Goal: Information Seeking & Learning: Understand process/instructions

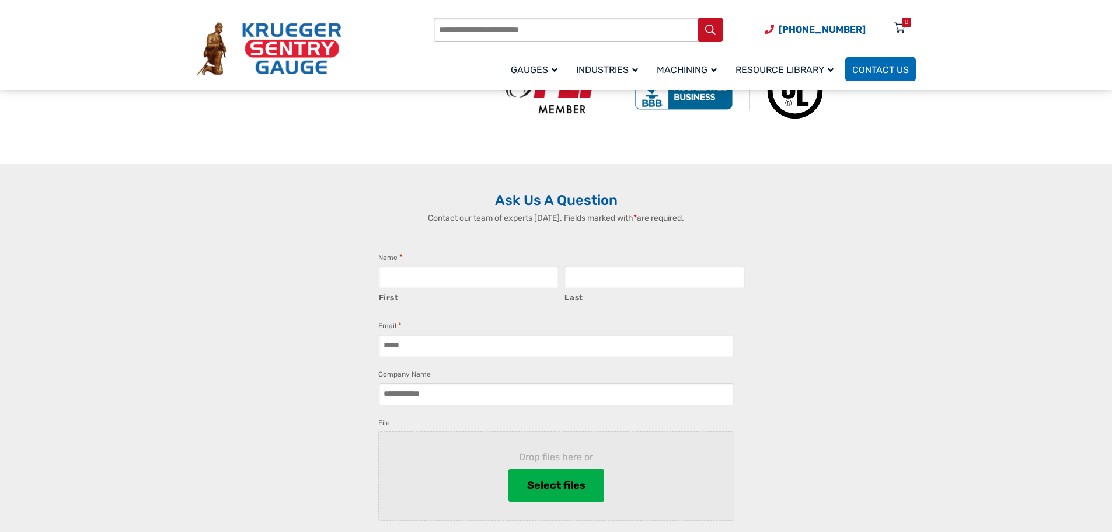
scroll to position [759, 0]
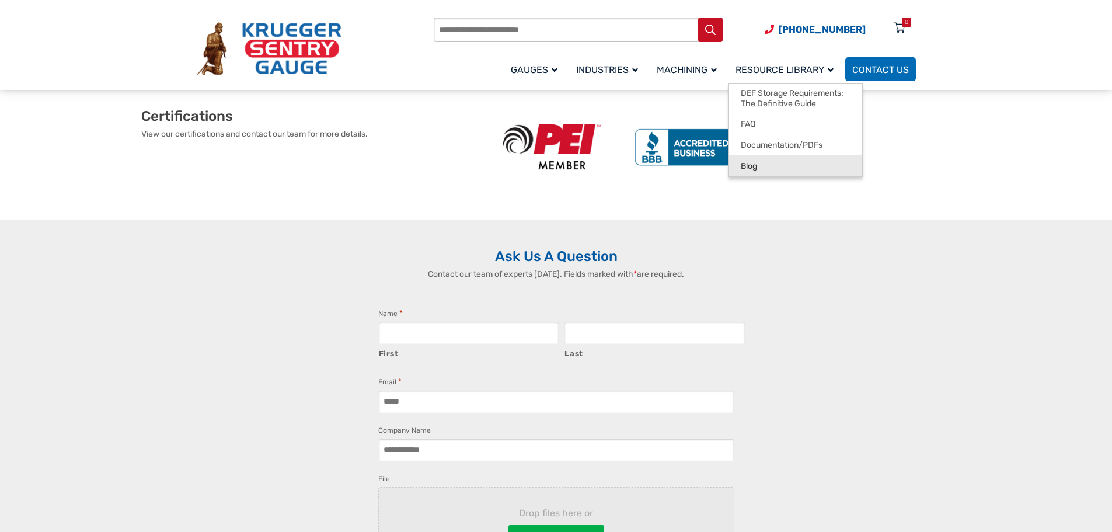
click at [757, 161] on span "Blog" at bounding box center [749, 166] width 16 height 11
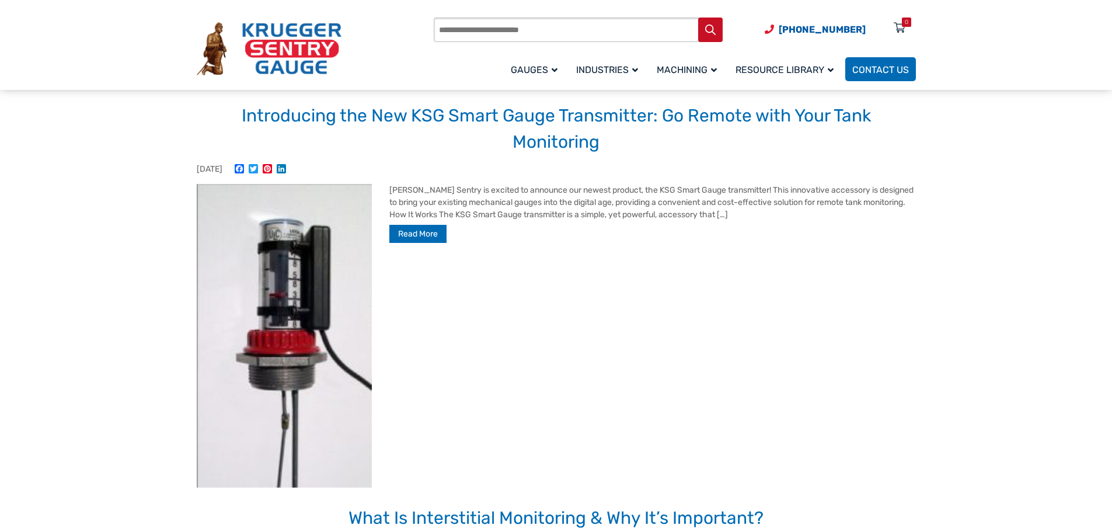
scroll to position [58, 0]
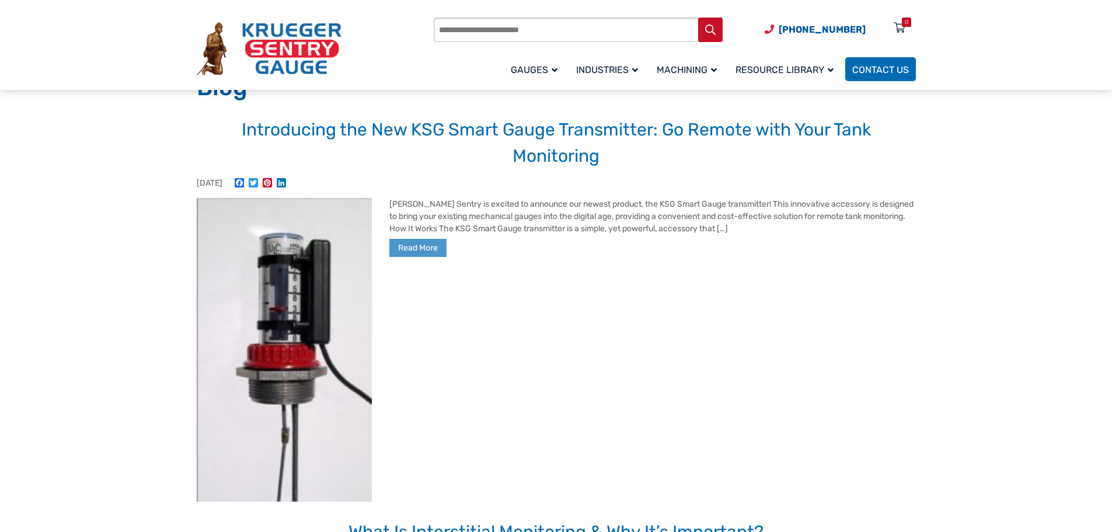
click at [435, 243] on link "Read More" at bounding box center [417, 248] width 57 height 18
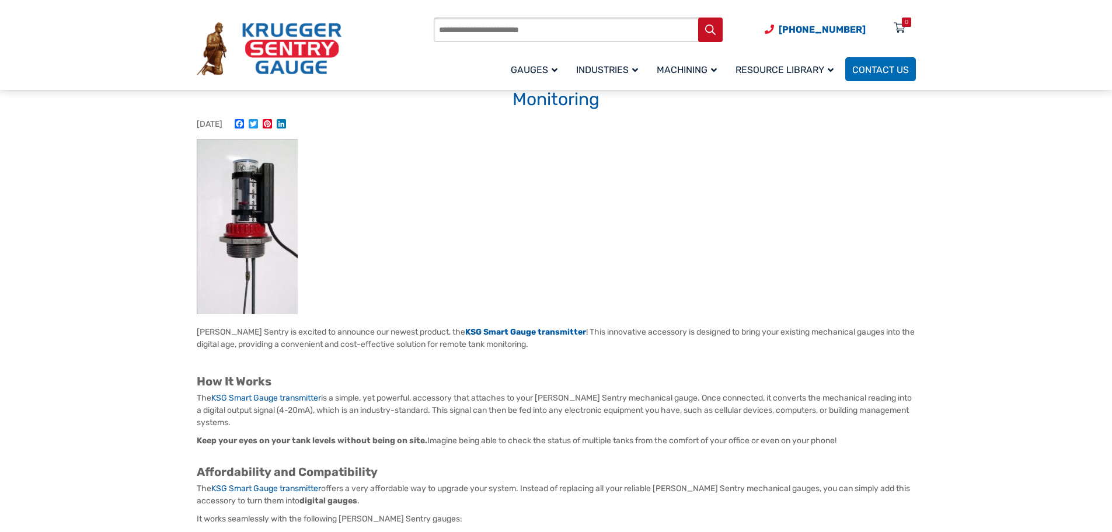
scroll to position [175, 0]
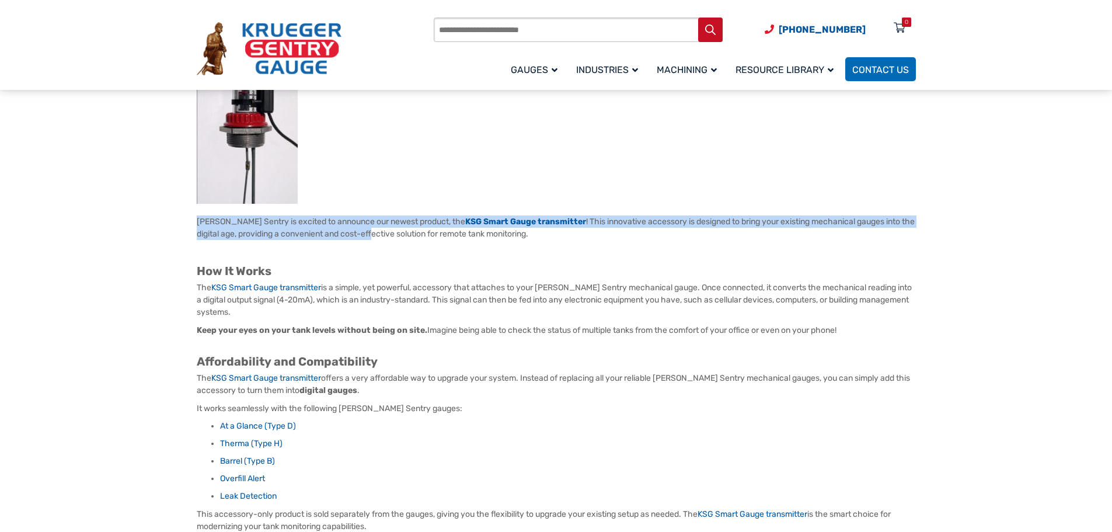
drag, startPoint x: 190, startPoint y: 215, endPoint x: 374, endPoint y: 237, distance: 185.7
click at [374, 237] on div "Oct 1, 2025 Facebook Twitter Pinterest LinkedIn Krueger Sentry is excited to an…" at bounding box center [556, 391] width 747 height 764
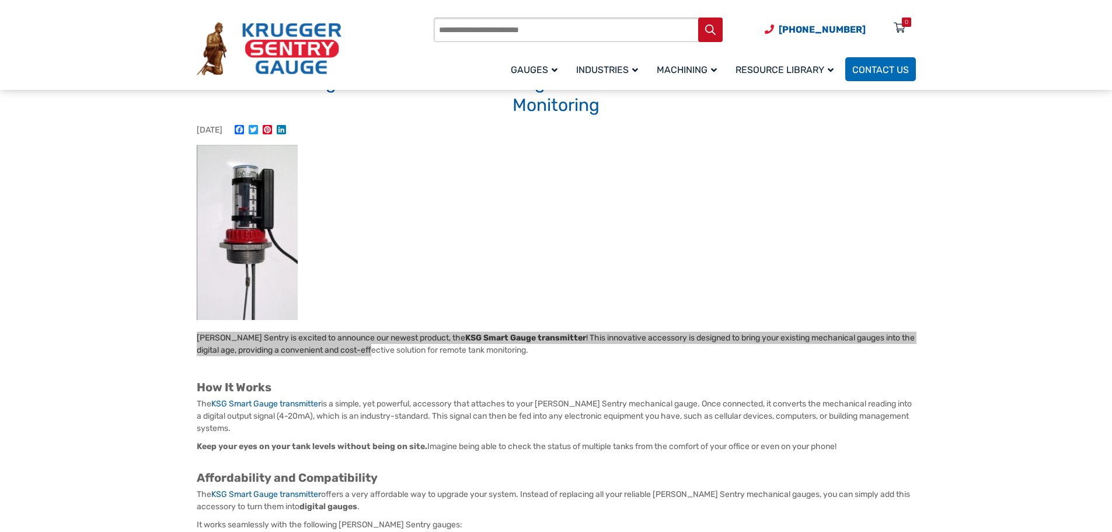
scroll to position [58, 0]
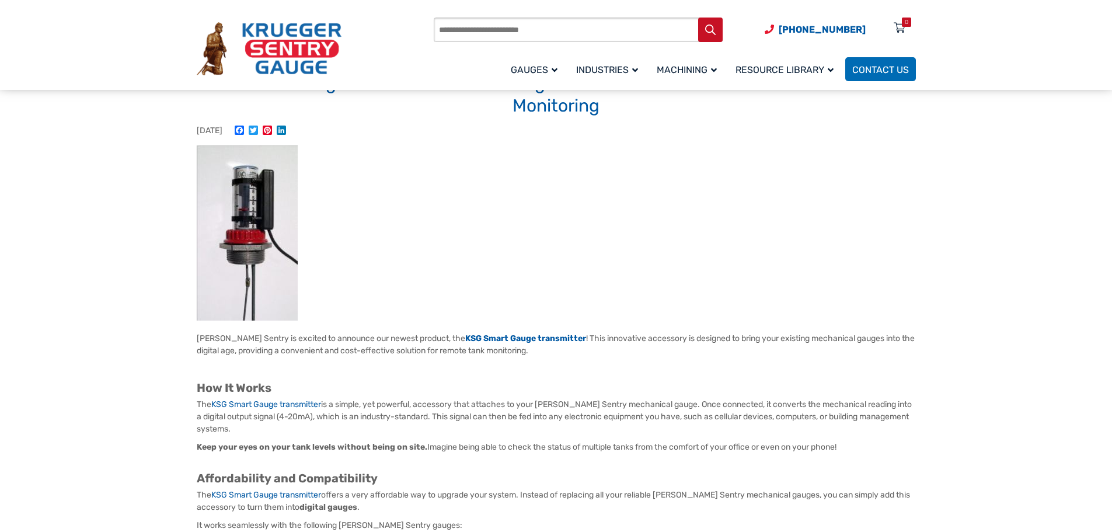
click at [944, 134] on section "Oct 1, 2025 Facebook Twitter Pinterest LinkedIn Krueger Sentry is excited to an…" at bounding box center [556, 508] width 1112 height 764
click at [944, 162] on section "Oct 1, 2025 Facebook Twitter Pinterest LinkedIn Krueger Sentry is excited to an…" at bounding box center [556, 508] width 1112 height 764
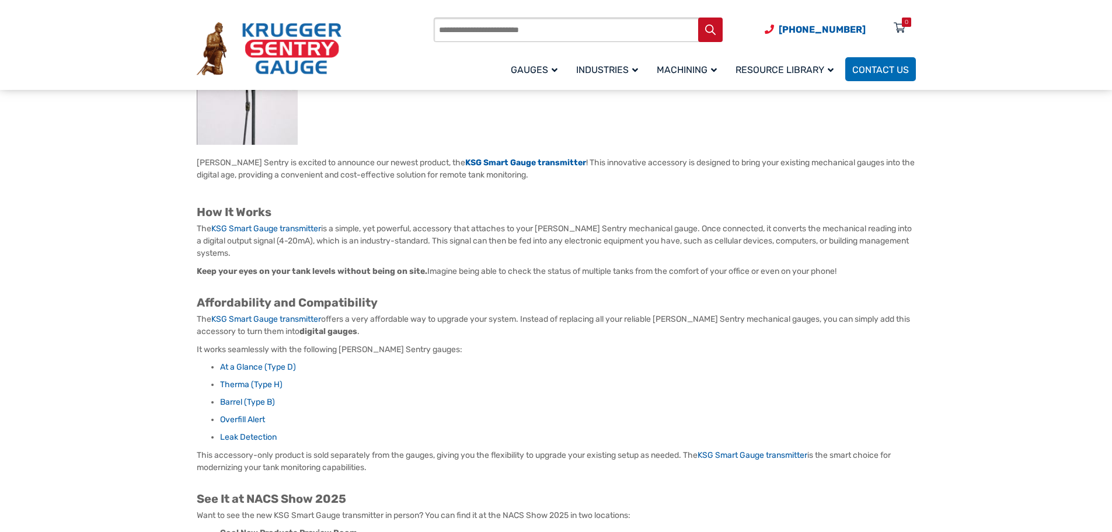
scroll to position [233, 0]
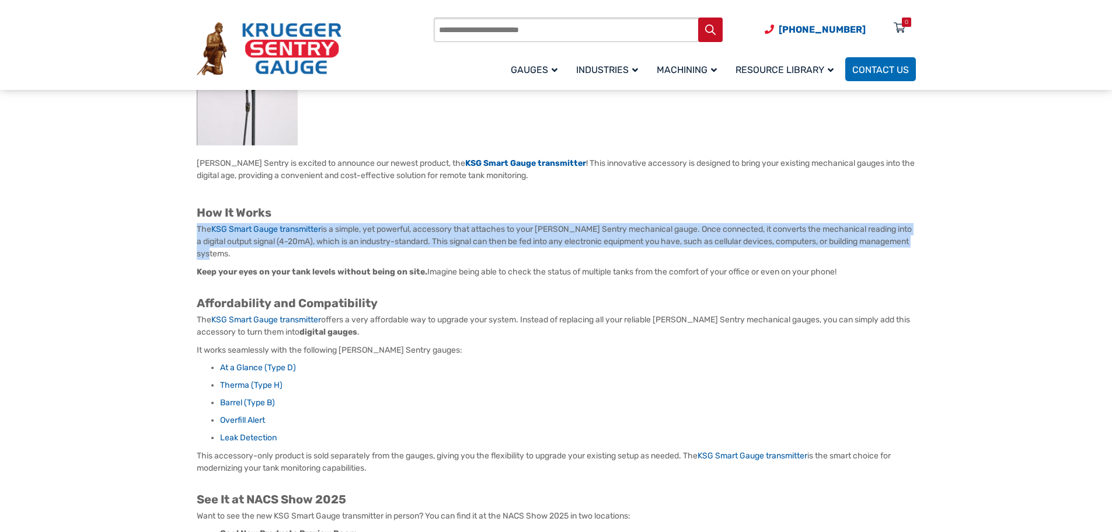
drag, startPoint x: 248, startPoint y: 248, endPoint x: 181, endPoint y: 226, distance: 70.5
click at [181, 226] on section "Oct 1, 2025 Facebook Twitter Pinterest LinkedIn Krueger Sentry is excited to an…" at bounding box center [556, 332] width 1112 height 764
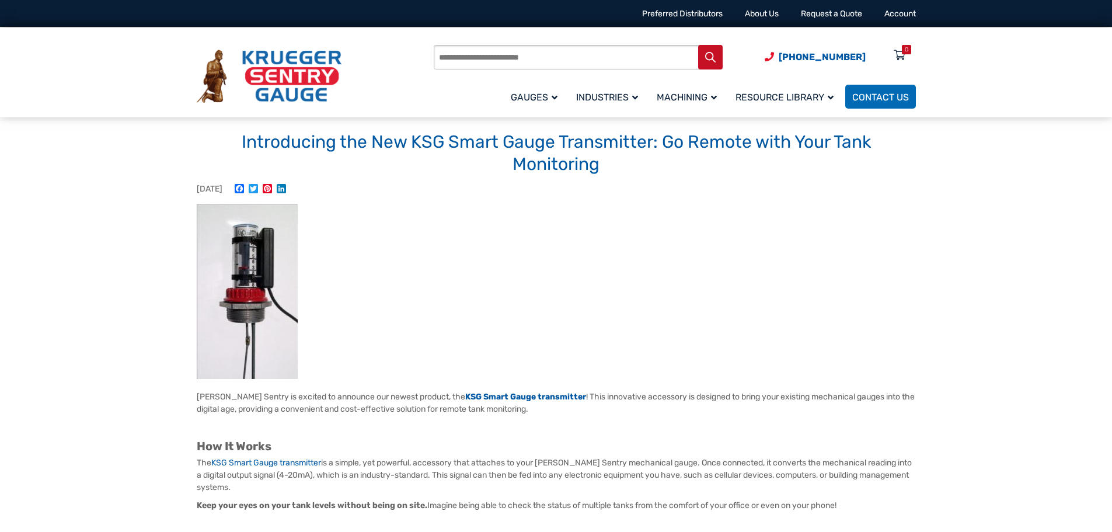
click at [646, 221] on figure at bounding box center [556, 291] width 719 height 175
click at [479, 134] on h1 "Introducing the New KSG Smart Gauge Transmitter: Go Remote with Your Tank Monit…" at bounding box center [556, 153] width 719 height 44
click at [578, 143] on h1 "Introducing the New KSG Smart Gauge Transmitter: Go Remote with Your Tank Monit…" at bounding box center [556, 153] width 719 height 44
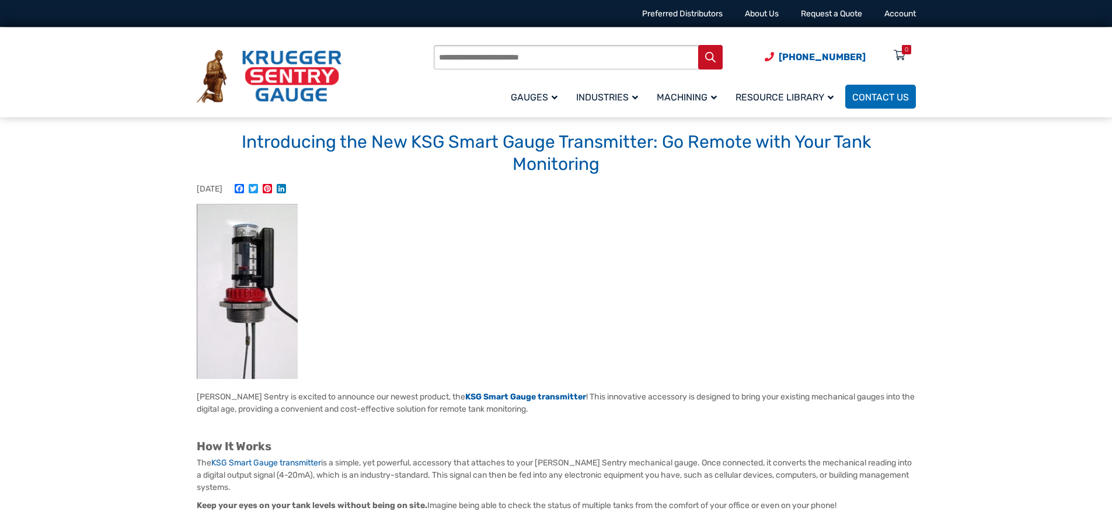
click at [860, 139] on h1 "Introducing the New KSG Smart Gauge Transmitter: Go Remote with Your Tank Monit…" at bounding box center [556, 153] width 719 height 44
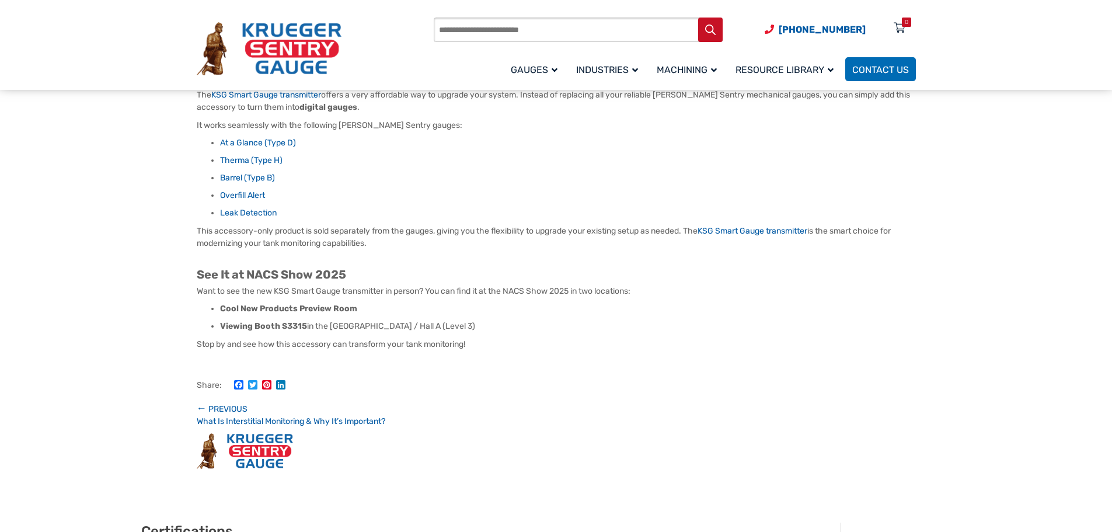
scroll to position [467, 0]
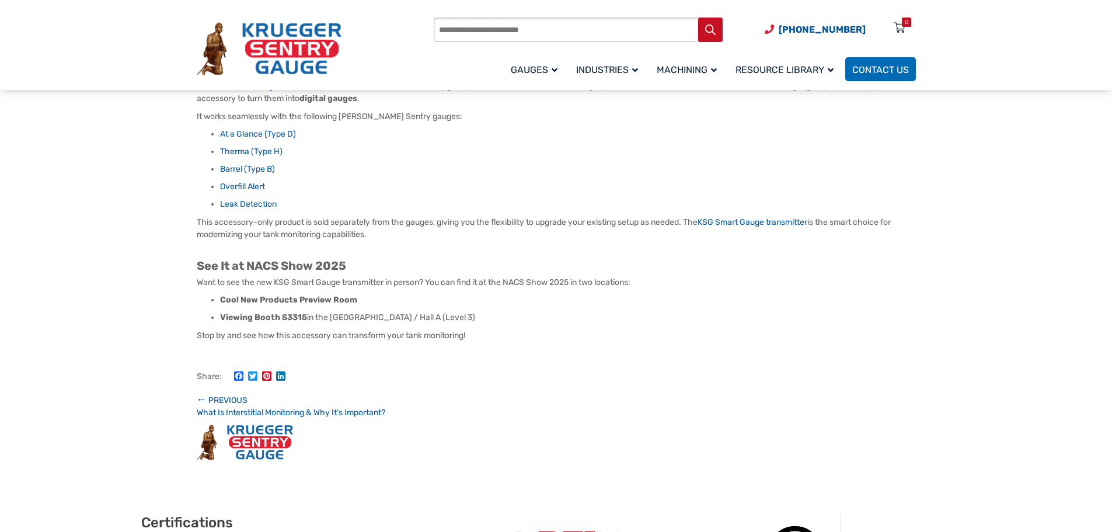
click at [1015, 292] on section "Oct 1, 2025 Facebook Twitter Pinterest LinkedIn Krueger Sentry is excited to an…" at bounding box center [556, 99] width 1112 height 764
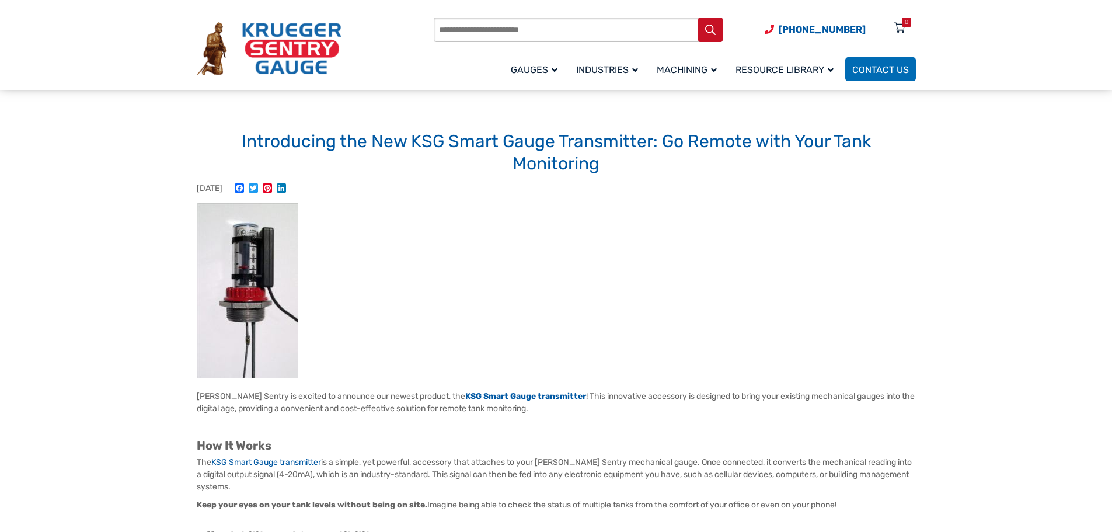
scroll to position [0, 0]
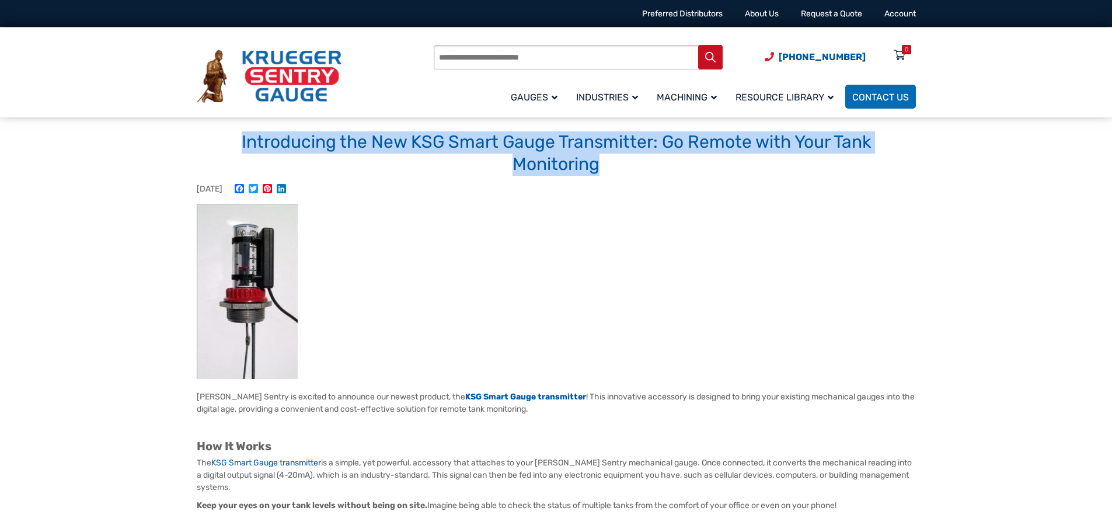
drag, startPoint x: 239, startPoint y: 144, endPoint x: 596, endPoint y: 172, distance: 357.8
click at [596, 172] on h1 "Introducing the New KSG Smart Gauge Transmitter: Go Remote with Your Tank Monit…" at bounding box center [556, 153] width 719 height 44
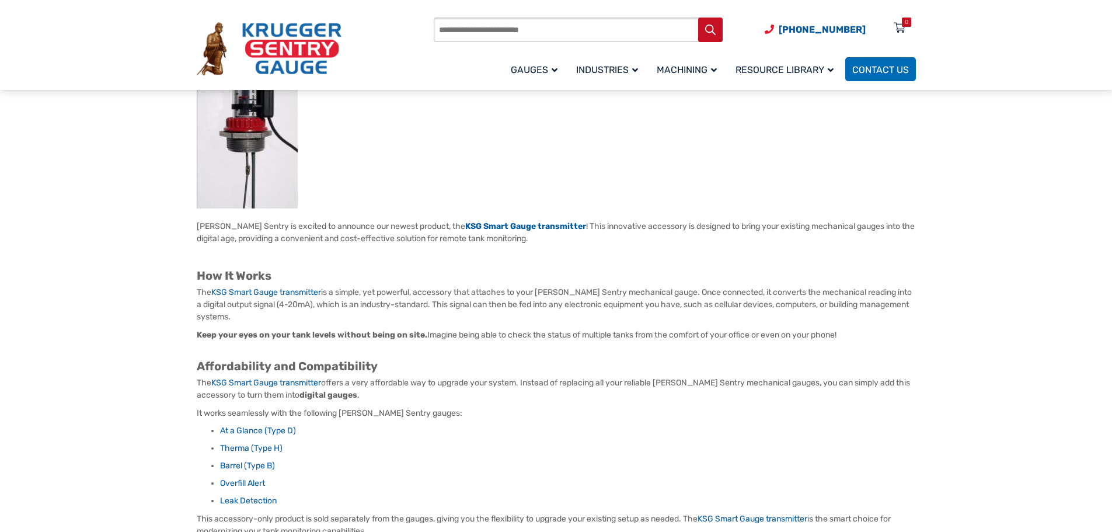
scroll to position [175, 0]
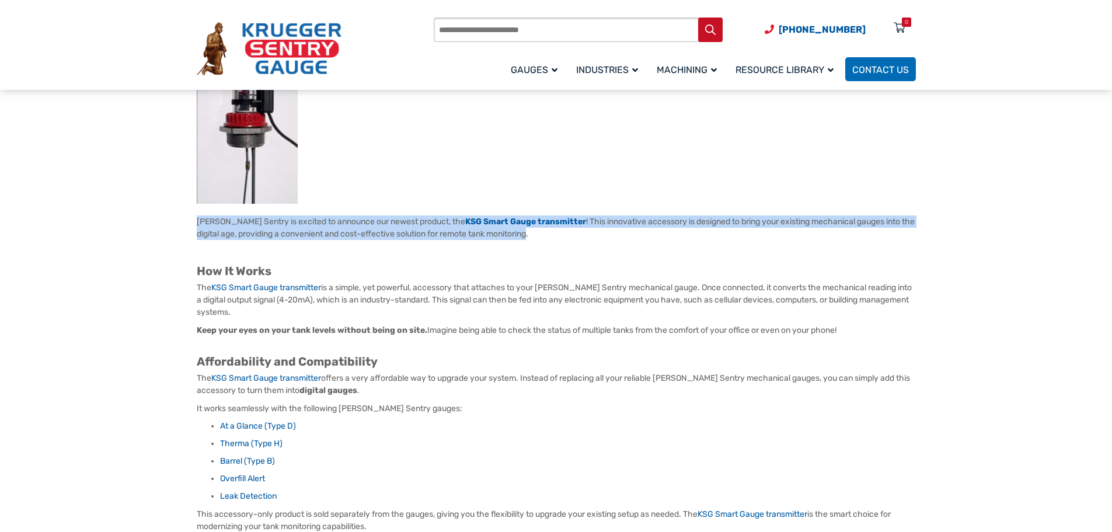
drag, startPoint x: 494, startPoint y: 232, endPoint x: 191, endPoint y: 224, distance: 303.7
click at [191, 224] on div "Oct 1, 2025 Facebook Twitter Pinterest LinkedIn Krueger Sentry is excited to an…" at bounding box center [556, 391] width 747 height 764
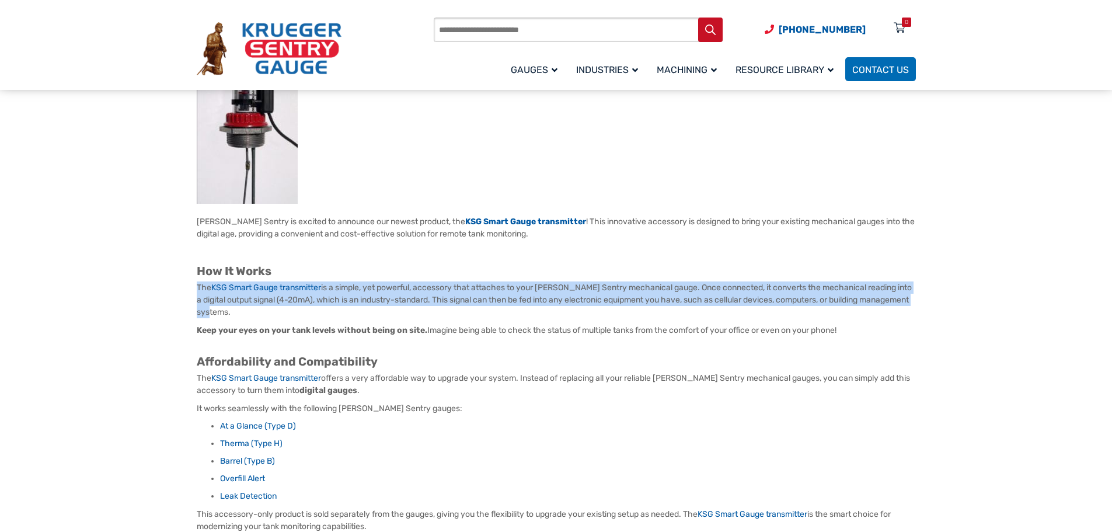
drag, startPoint x: 195, startPoint y: 281, endPoint x: 288, endPoint y: 317, distance: 100.2
click at [288, 317] on div "Oct 1, 2025 Facebook Twitter Pinterest LinkedIn Krueger Sentry is excited to an…" at bounding box center [556, 391] width 747 height 764
copy p "The KSG Smart Gauge transmitter is a simple, yet powerful, accessory that attac…"
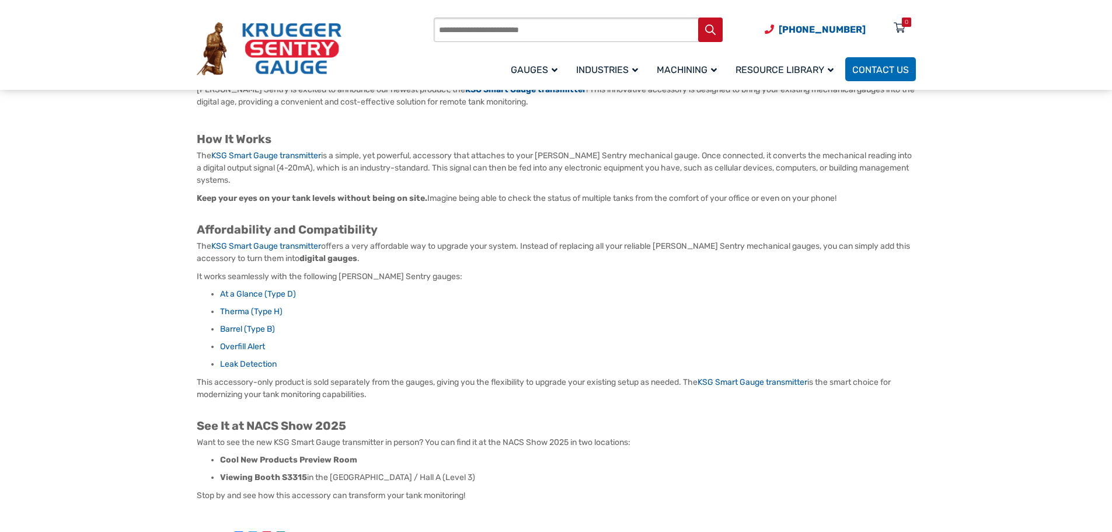
scroll to position [350, 0]
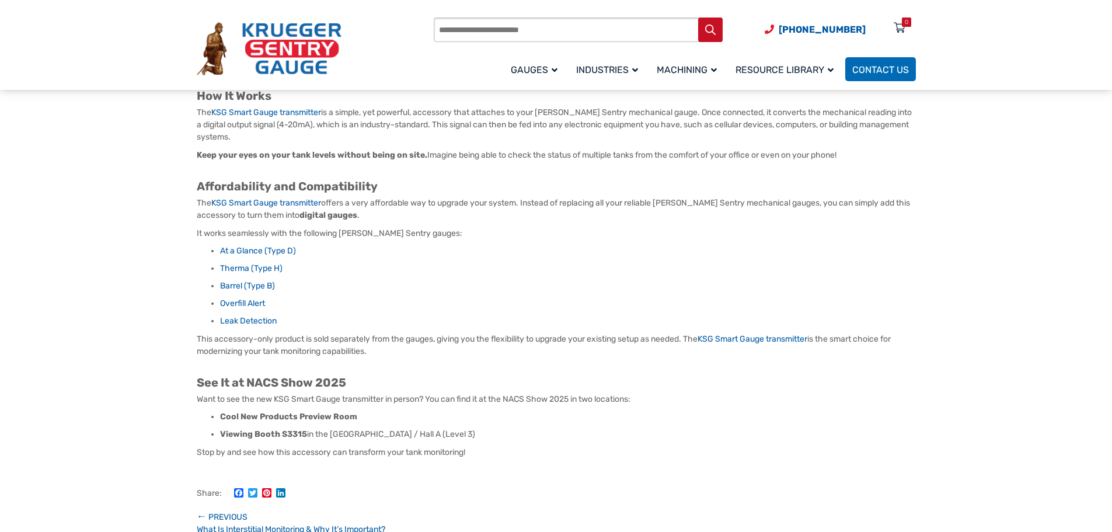
drag, startPoint x: 448, startPoint y: 283, endPoint x: 372, endPoint y: 272, distance: 76.7
click at [448, 283] on li "Barrel (Type B)" at bounding box center [568, 286] width 696 height 12
click at [229, 235] on span "It works seamlessly with the following Krueger Sentry gauges:" at bounding box center [330, 233] width 266 height 10
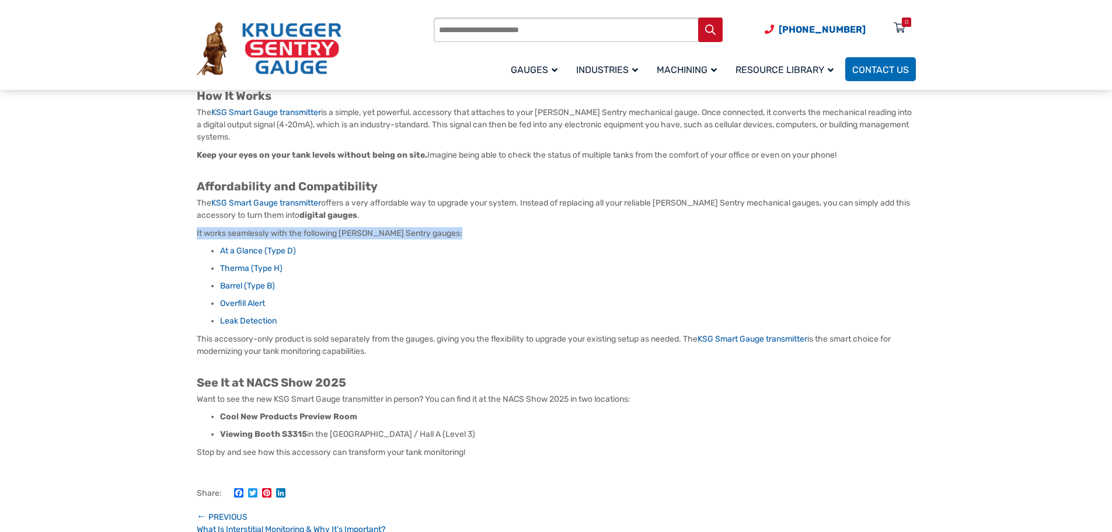
copy article "It works seamlessly with the following Krueger Sentry gauges:"
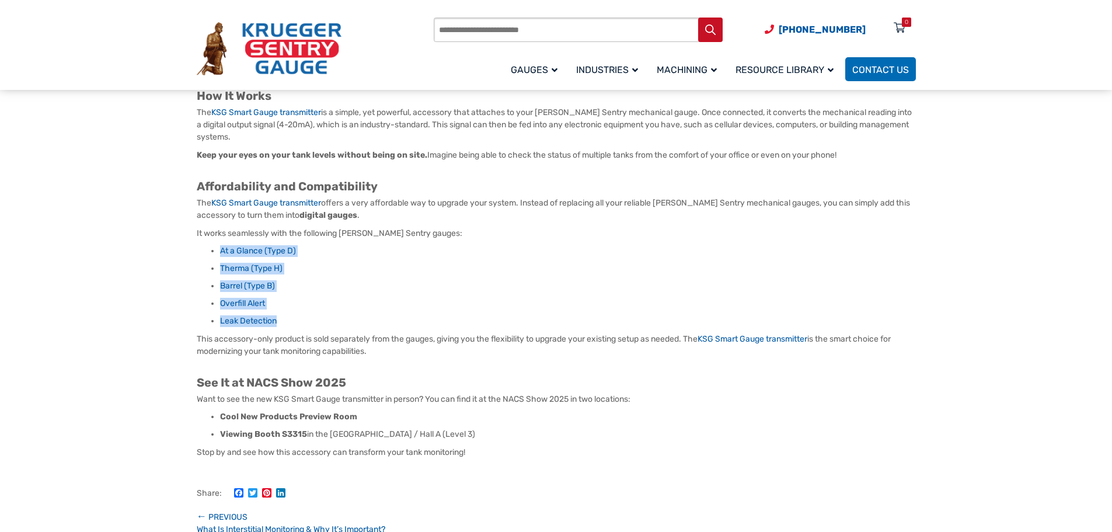
drag, startPoint x: 256, startPoint y: 299, endPoint x: 210, endPoint y: 249, distance: 68.1
click at [210, 249] on ul "At a Glance (Type D) Therma (Type H) Barrel (Type B) Overfill Alert Leak Detect…" at bounding box center [556, 286] width 719 height 82
copy ul "At a Glance (Type D) Therma (Type H) Barrel (Type B) Overfill Alert Leak Detect…"
click at [428, 304] on li "Overfill Alert" at bounding box center [568, 304] width 696 height 12
drag, startPoint x: 379, startPoint y: 352, endPoint x: 196, endPoint y: 337, distance: 183.3
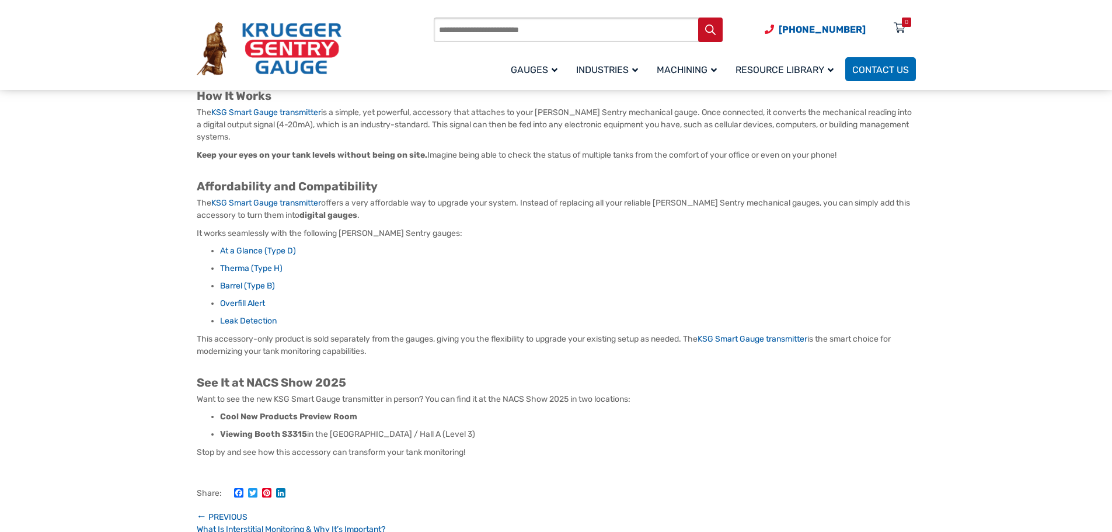
click at [197, 337] on p "This accessory-only product is sold separately from the gauges, giving you the …" at bounding box center [556, 351] width 719 height 37
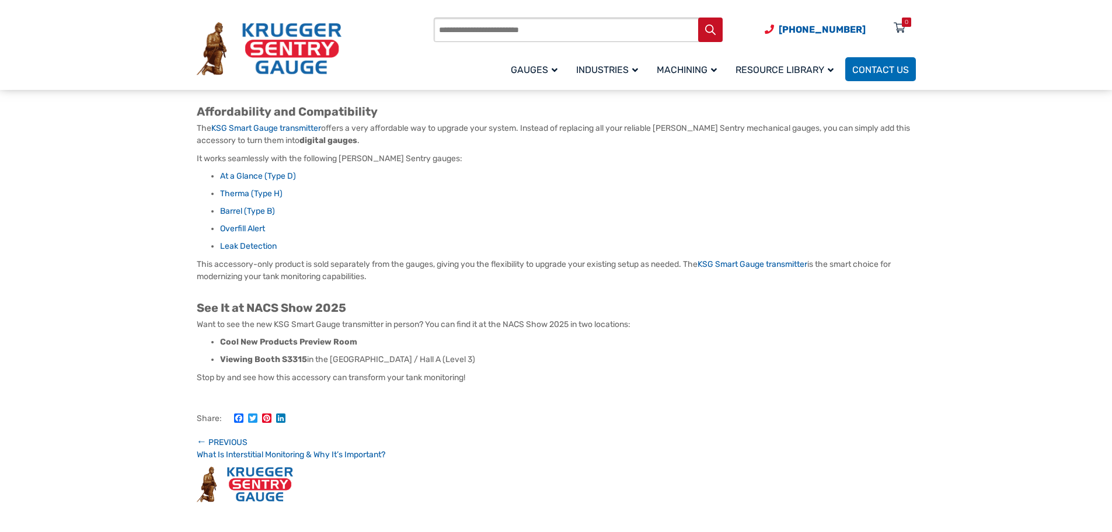
scroll to position [467, 0]
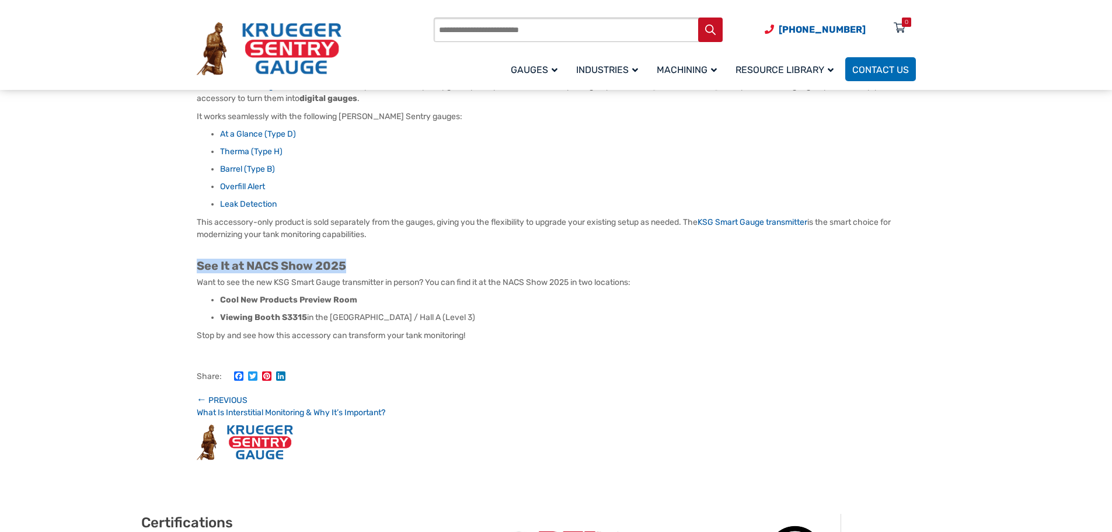
drag, startPoint x: 205, startPoint y: 265, endPoint x: 371, endPoint y: 263, distance: 165.2
click at [371, 263] on div "Oct 1, 2025 Facebook Twitter Pinterest LinkedIn Krueger Sentry is excited to an…" at bounding box center [556, 99] width 747 height 764
click at [149, 285] on section "Oct 1, 2025 Facebook Twitter Pinterest LinkedIn Krueger Sentry is excited to an…" at bounding box center [556, 99] width 1112 height 764
drag, startPoint x: 184, startPoint y: 265, endPoint x: 422, endPoint y: 266, distance: 238.2
click at [420, 266] on div "Oct 1, 2025 Facebook Twitter Pinterest LinkedIn Krueger Sentry is excited to an…" at bounding box center [556, 99] width 747 height 764
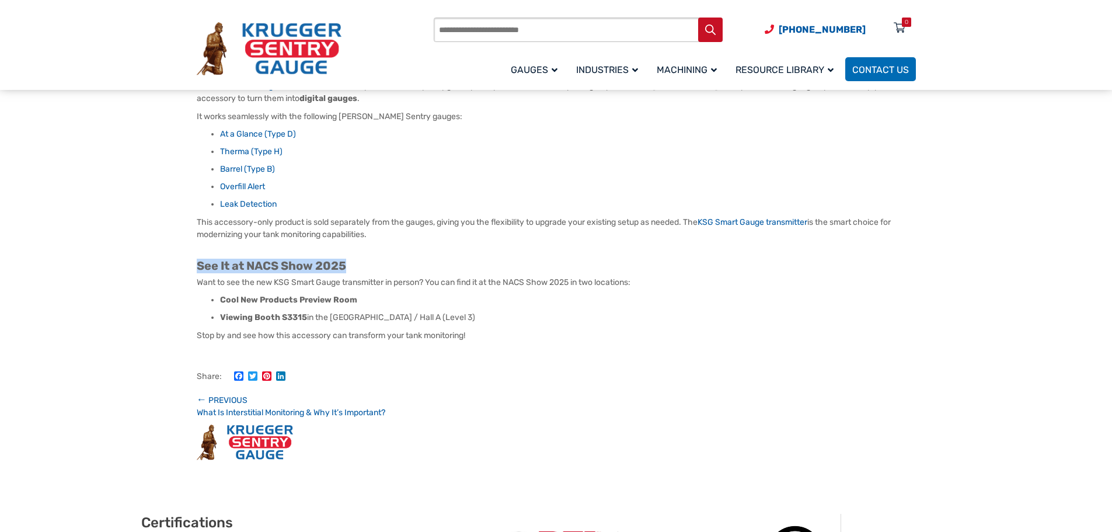
copy b "See It at NACS Show 2025"
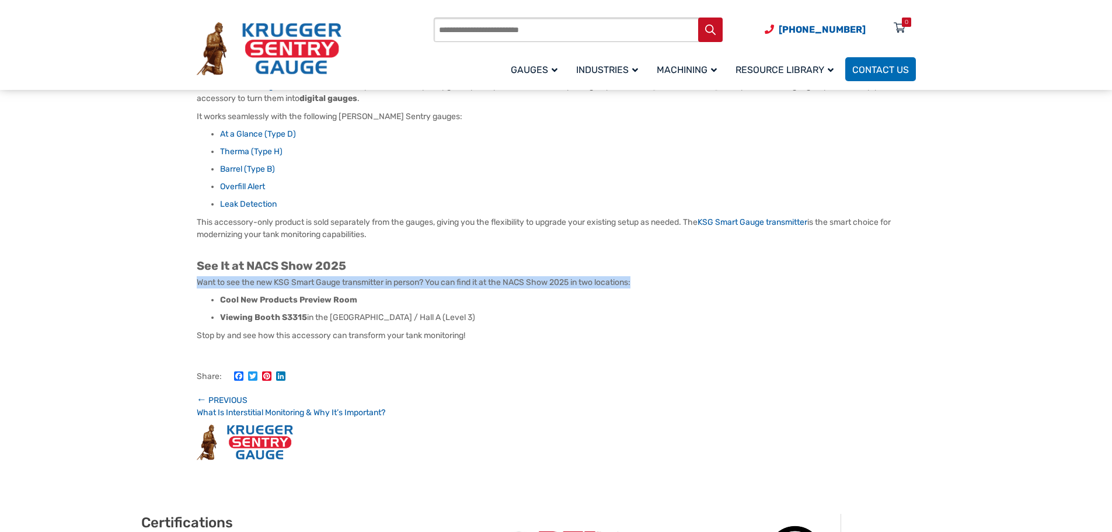
drag, startPoint x: 197, startPoint y: 281, endPoint x: 776, endPoint y: 263, distance: 579.9
click at [787, 280] on p "Want to see the new KSG Smart Gauge transmitter in person? You can find it at t…" at bounding box center [556, 282] width 719 height 12
copy span "Want to see the new KSG Smart Gauge transmitter in person? You can find it at t…"
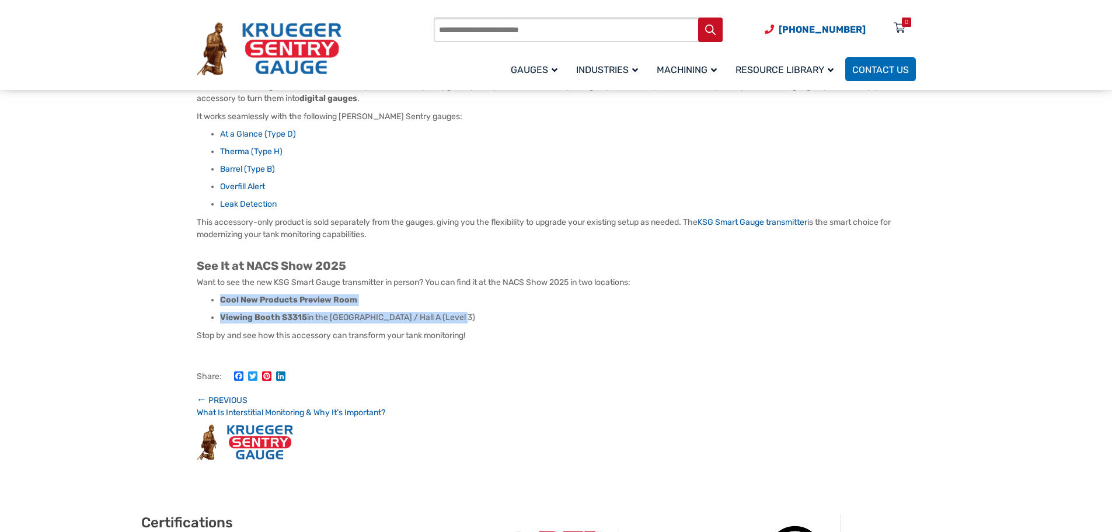
drag, startPoint x: 444, startPoint y: 312, endPoint x: 191, endPoint y: 300, distance: 252.5
click at [191, 300] on div "Oct 1, 2025 Facebook Twitter Pinterest LinkedIn Krueger Sentry is excited to an…" at bounding box center [556, 99] width 747 height 764
copy ul "Cool New Products Preview Room Viewing Booth S3315 in the South Building / Hall…"
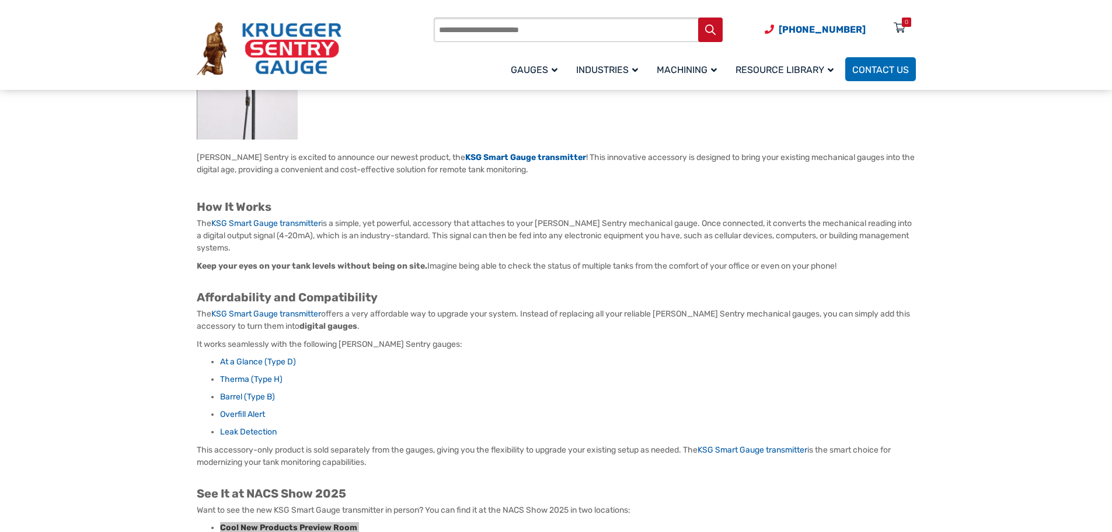
scroll to position [233, 0]
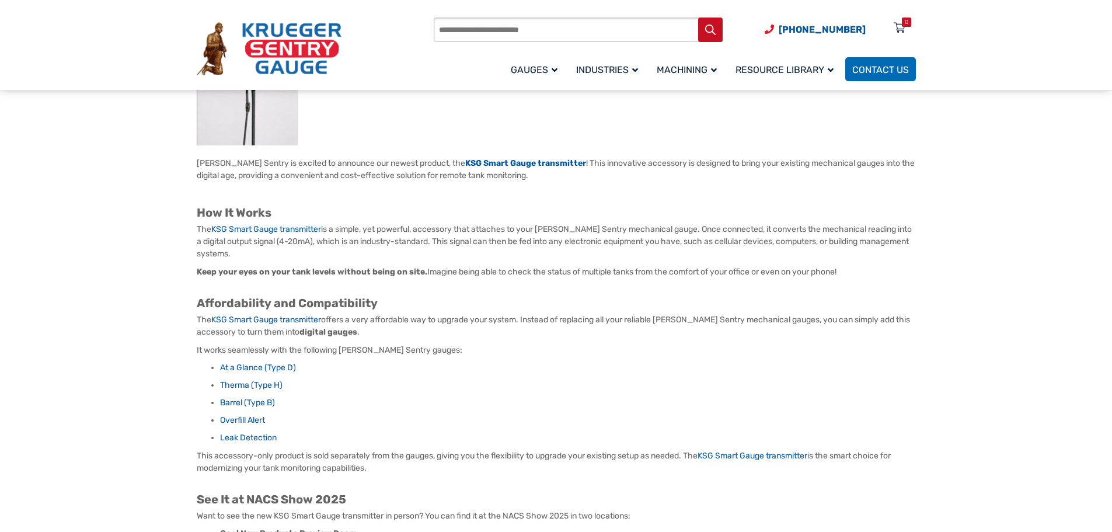
click at [749, 335] on p "The KSG Smart Gauge transmitter offers a very affordable way to upgrade your sy…" at bounding box center [556, 325] width 719 height 25
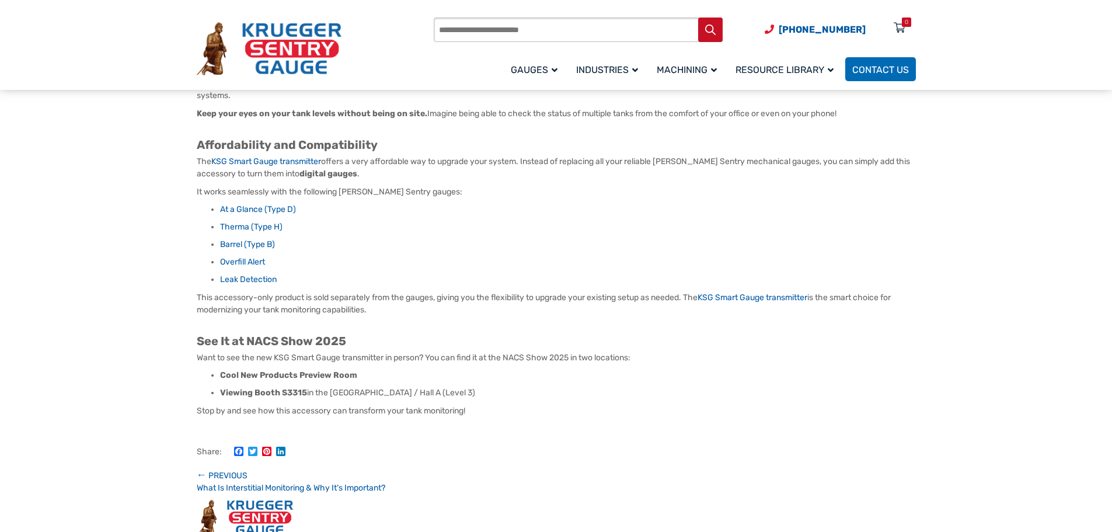
scroll to position [409, 0]
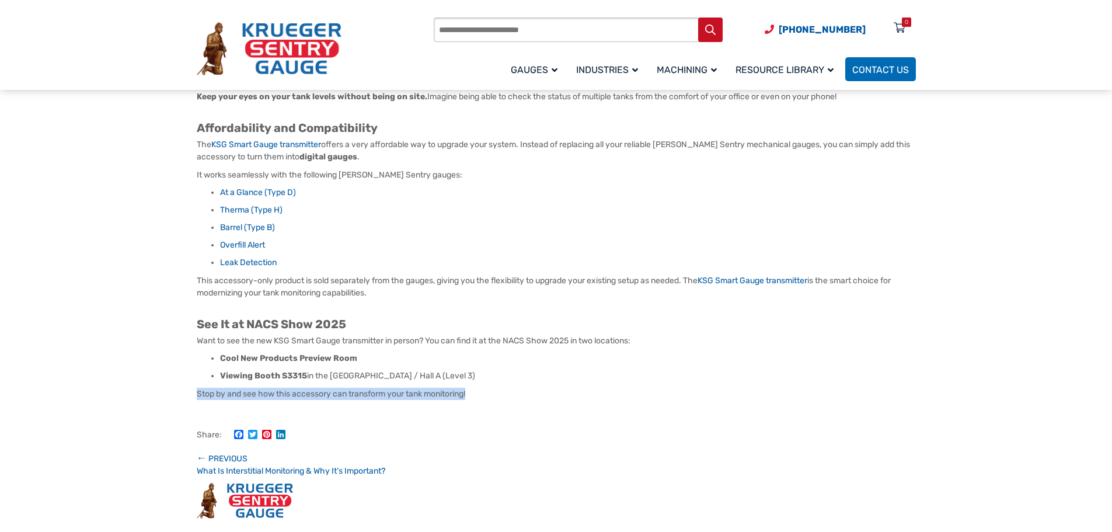
drag, startPoint x: 197, startPoint y: 392, endPoint x: 517, endPoint y: 399, distance: 320.5
click at [517, 399] on p "Stop by and see how this accessory can transform your tank monitoring!" at bounding box center [556, 394] width 719 height 12
copy span "Stop by and see how this accessory can transform your tank monitoring!"
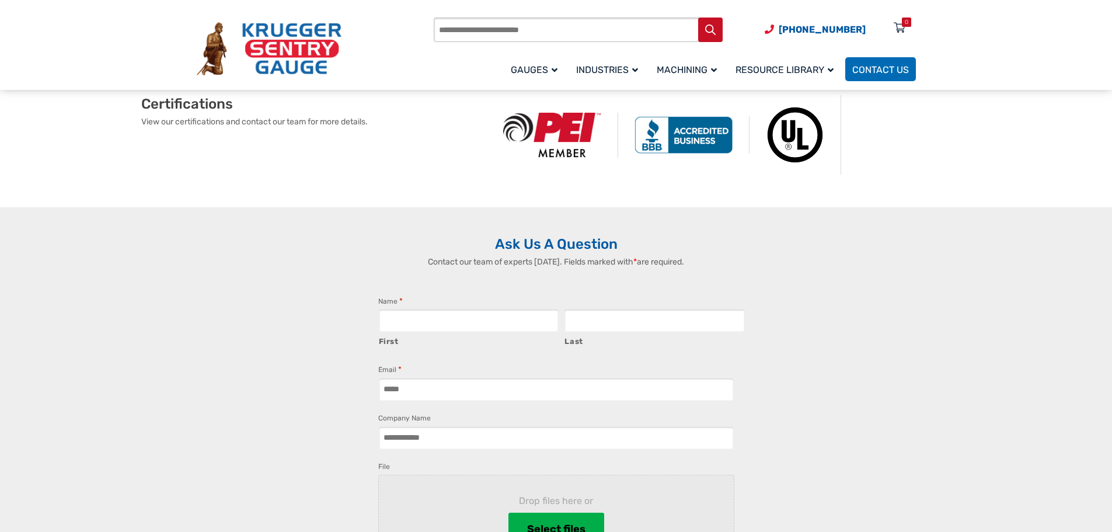
scroll to position [1109, 0]
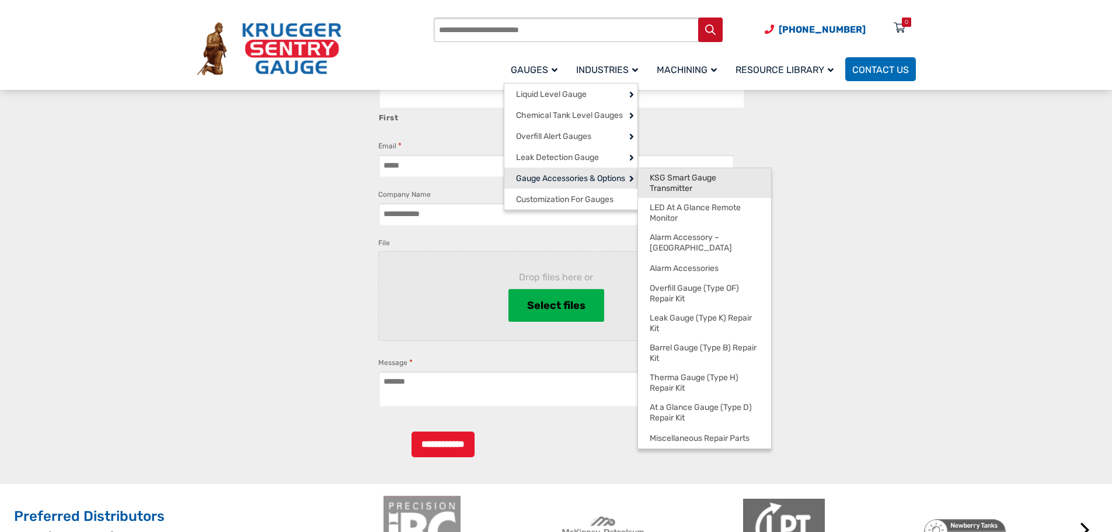
drag, startPoint x: 680, startPoint y: 182, endPoint x: 662, endPoint y: 179, distance: 18.4
click at [680, 182] on span "KSG Smart Gauge Transmitter" at bounding box center [705, 183] width 110 height 20
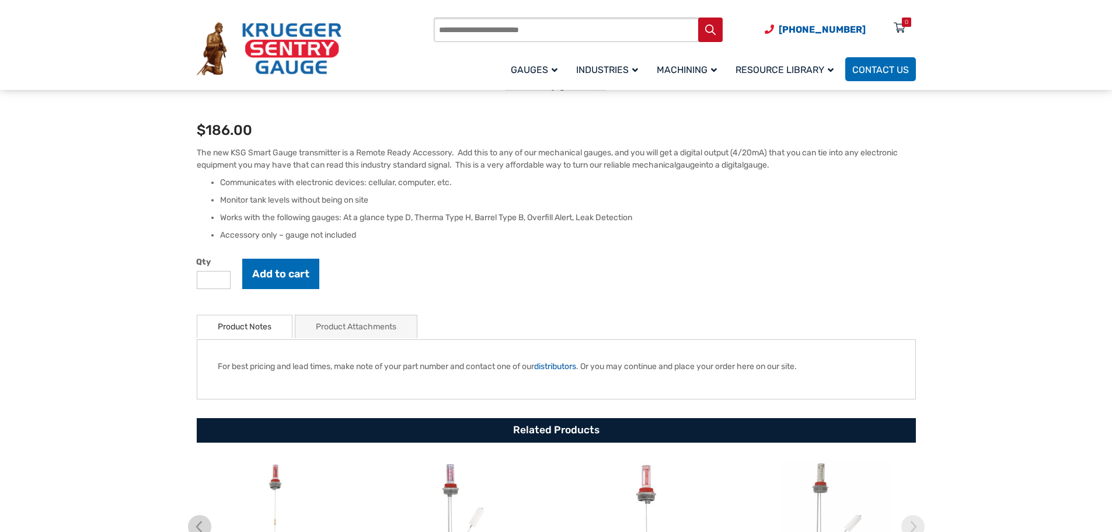
scroll to position [229, 0]
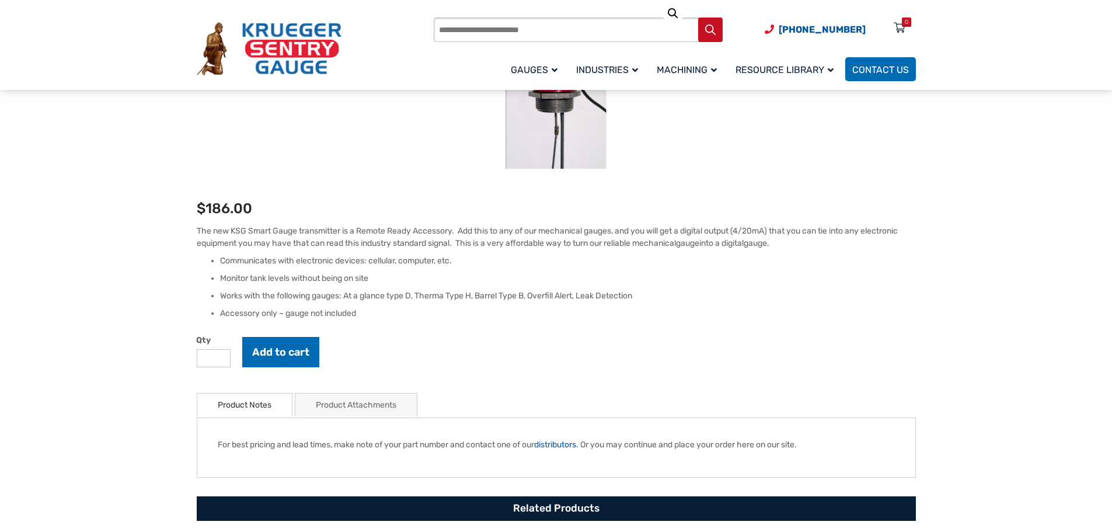
click at [239, 412] on link "Product Notes" at bounding box center [245, 404] width 54 height 23
click at [377, 402] on link "Product Attachments" at bounding box center [356, 404] width 81 height 23
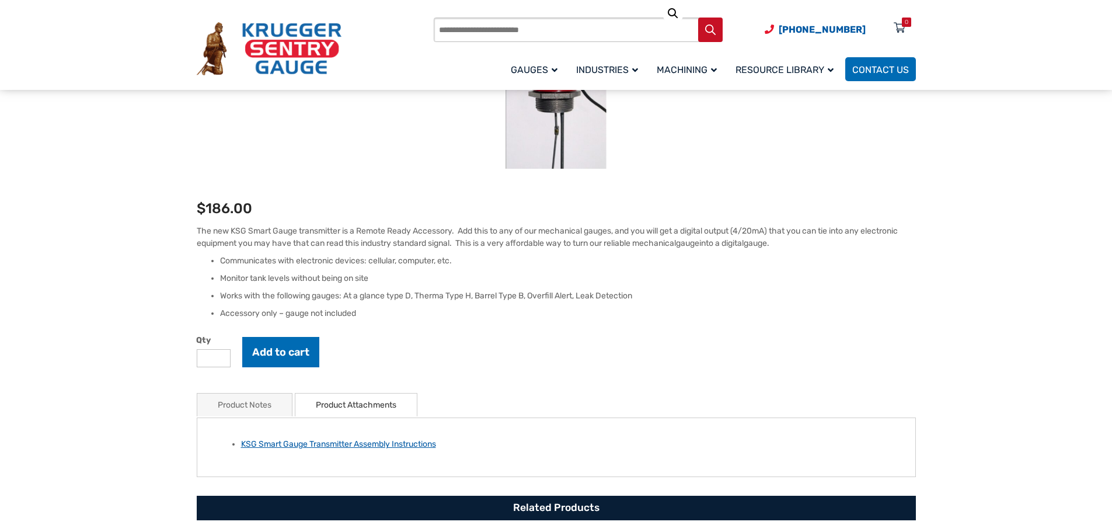
click at [290, 443] on link "KSG Smart Gauge Transmitter Assembly Instructions" at bounding box center [338, 444] width 195 height 10
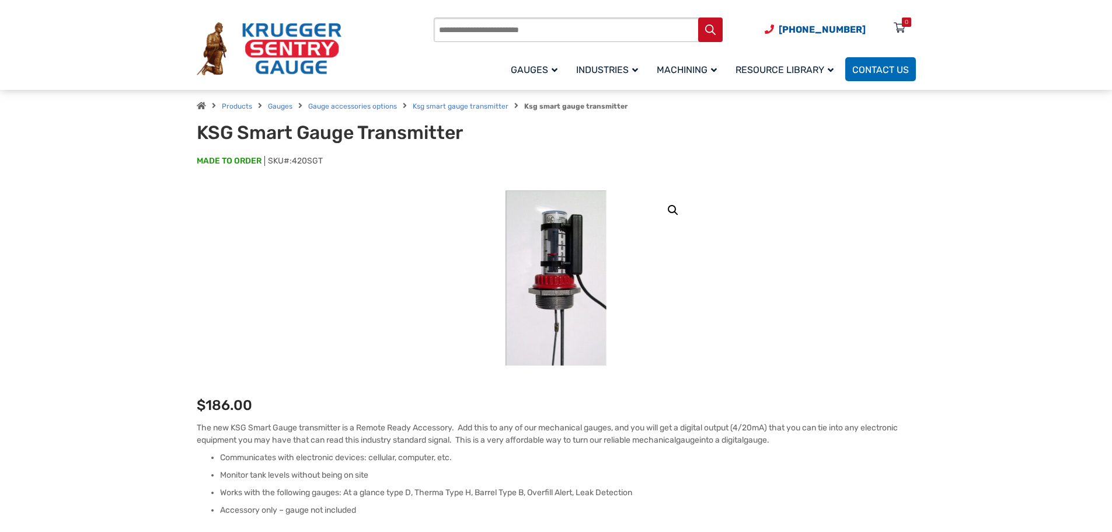
scroll to position [0, 0]
